Goal: Information Seeking & Learning: Learn about a topic

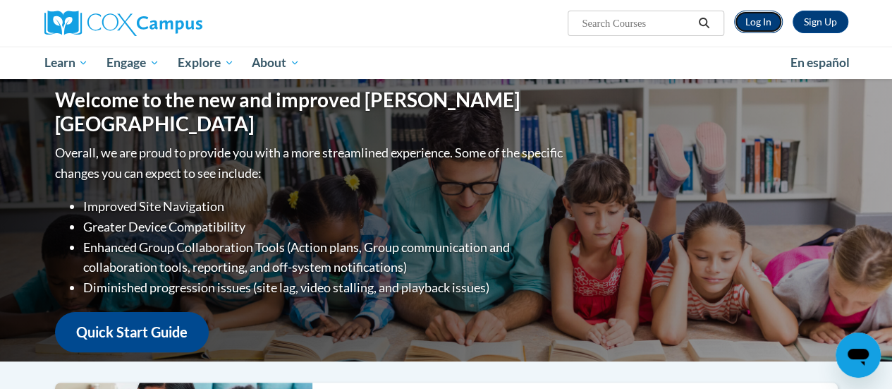
click at [754, 22] on link "Log In" at bounding box center [758, 22] width 49 height 23
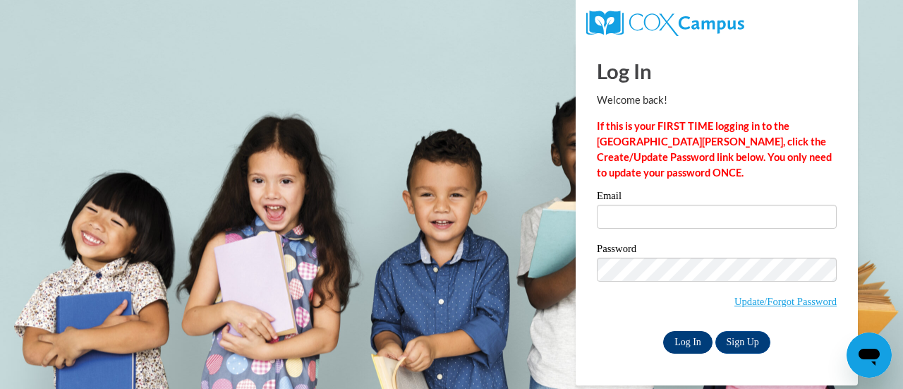
type input "rickkar@sdmfschools.org"
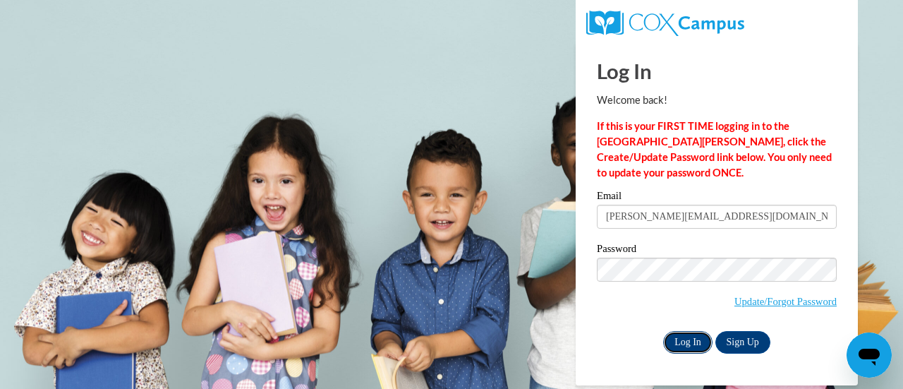
click at [693, 343] on input "Log In" at bounding box center [687, 342] width 49 height 23
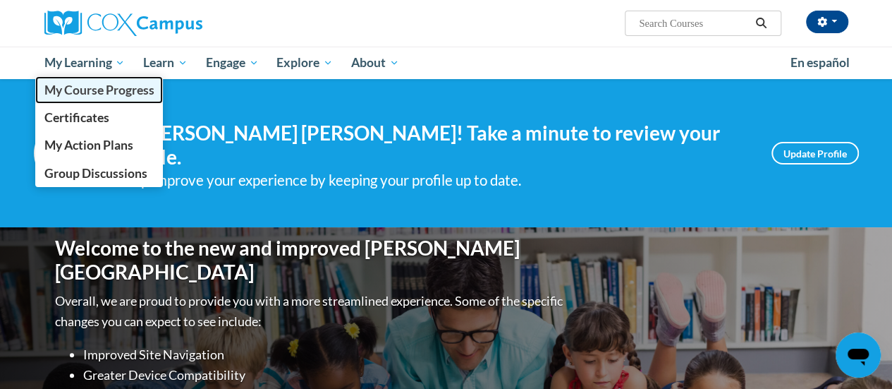
click at [110, 95] on span "My Course Progress" at bounding box center [99, 90] width 110 height 15
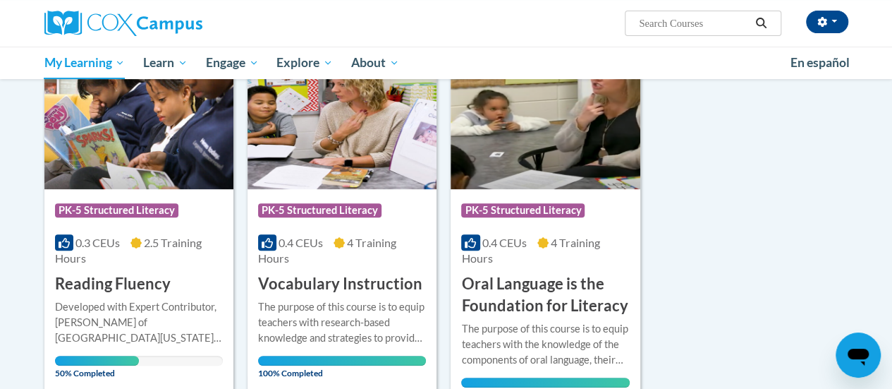
scroll to position [282, 0]
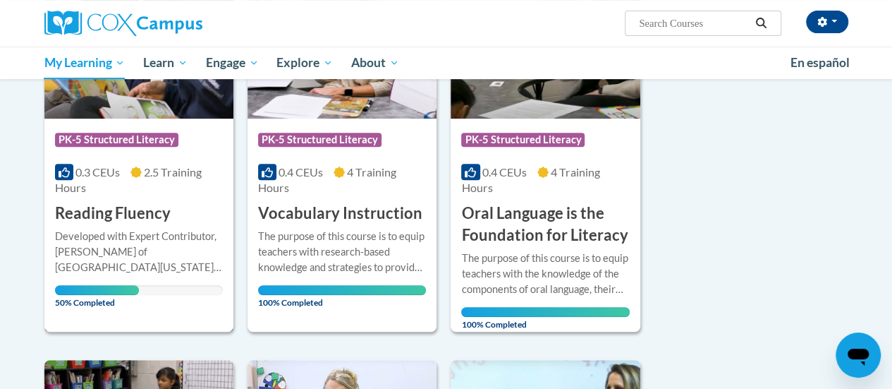
click at [162, 267] on div "Developed with Expert Contributor, Dr. Laura Rhinehart of University California…" at bounding box center [139, 252] width 168 height 47
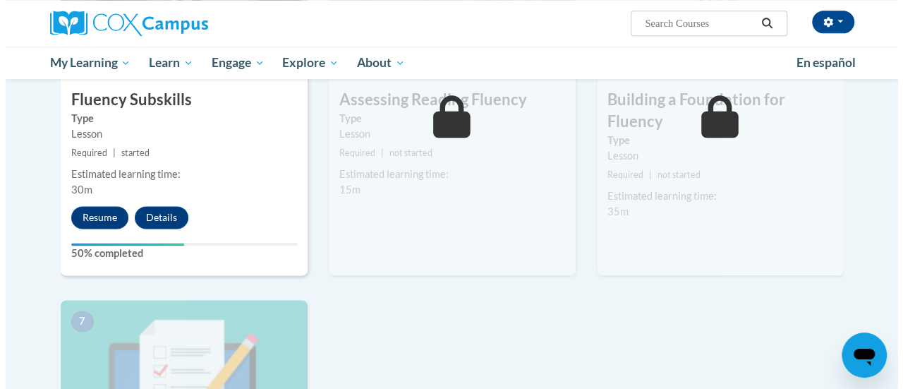
scroll to position [776, 0]
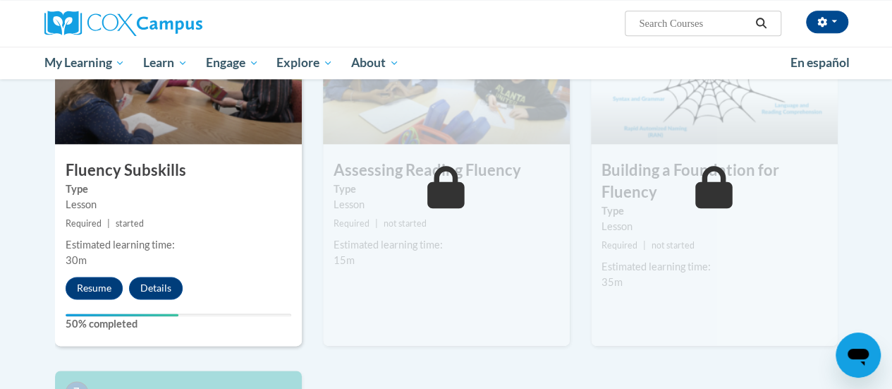
click at [245, 245] on div "Estimated learning time:" at bounding box center [179, 245] width 226 height 16
click at [93, 289] on button "Resume" at bounding box center [94, 287] width 57 height 23
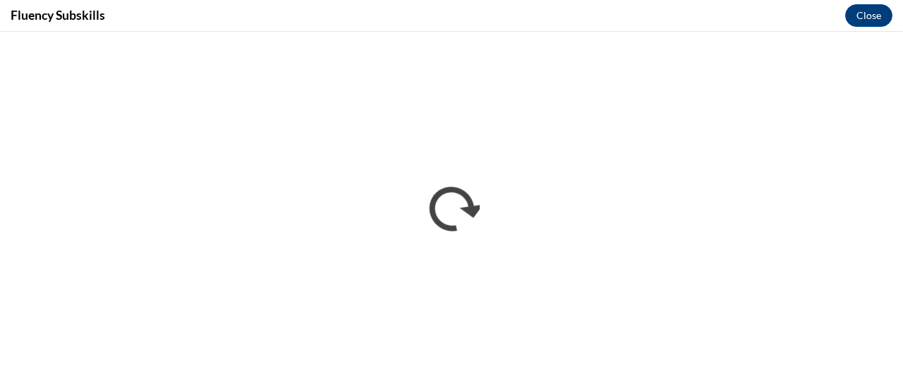
scroll to position [0, 0]
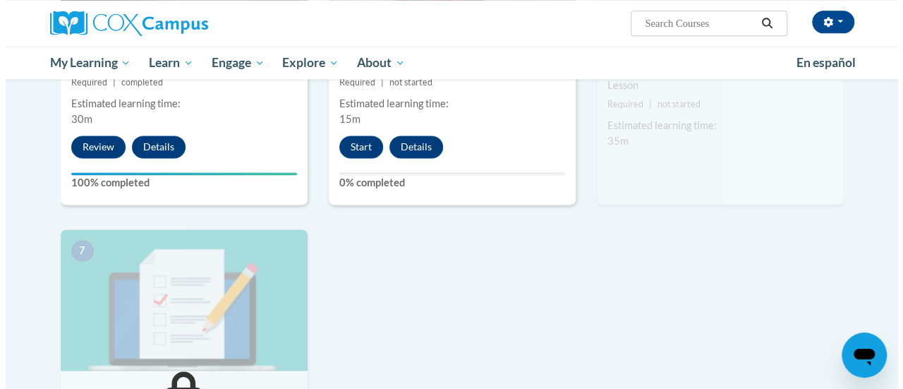
scroll to position [846, 0]
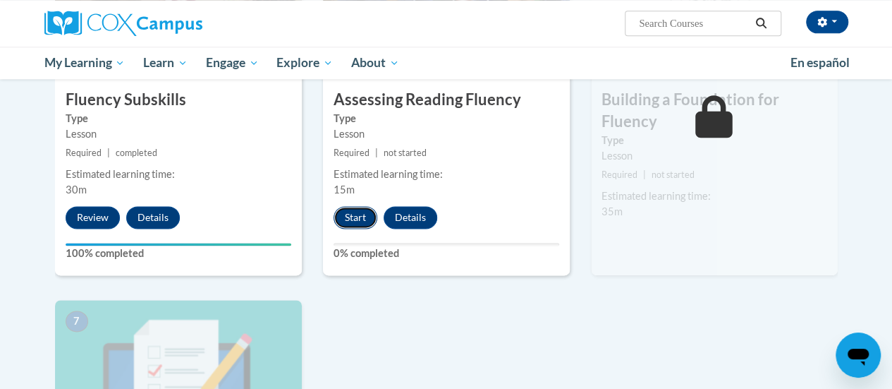
click at [354, 217] on button "Start" at bounding box center [356, 217] width 44 height 23
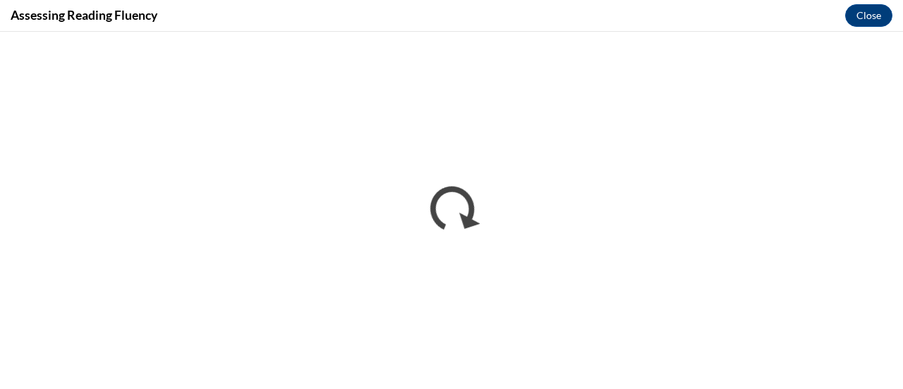
scroll to position [0, 0]
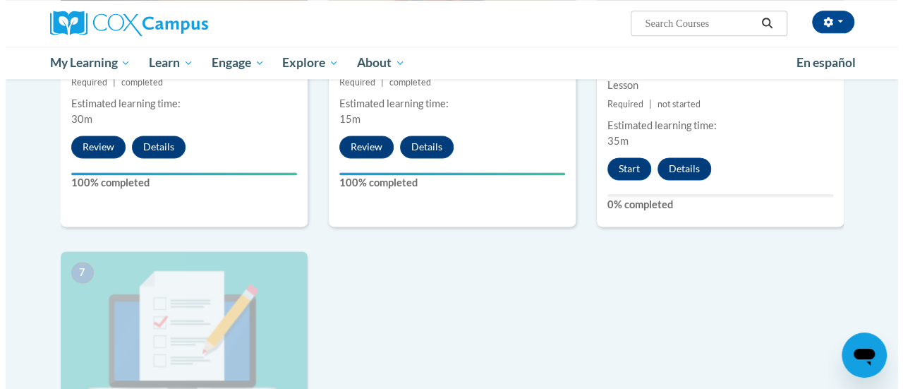
scroll to position [846, 0]
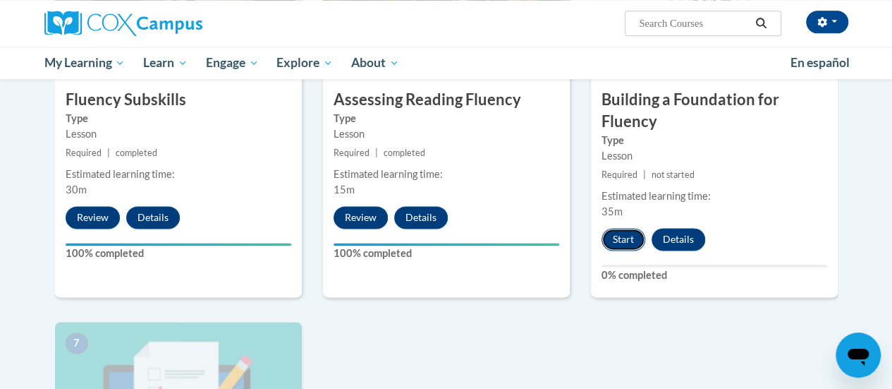
click at [618, 235] on button "Start" at bounding box center [624, 239] width 44 height 23
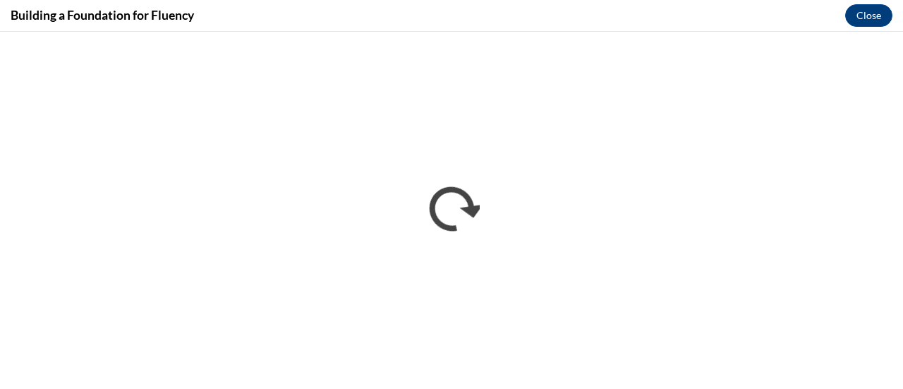
scroll to position [0, 0]
